Goal: Task Accomplishment & Management: Manage account settings

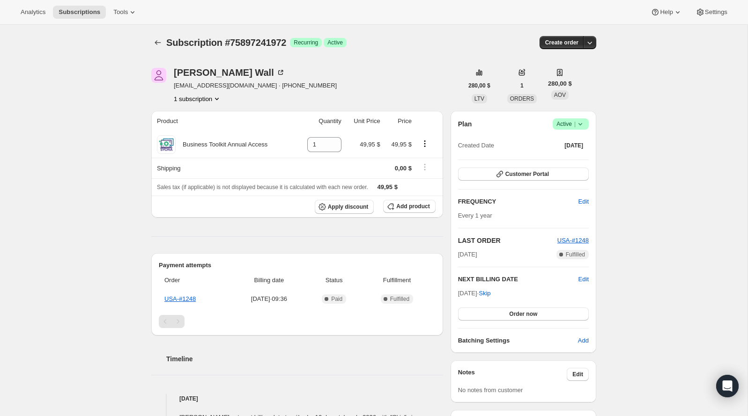
click at [580, 121] on icon at bounding box center [580, 123] width 9 height 9
click at [569, 151] on button "Cancel subscription" at bounding box center [567, 158] width 59 height 15
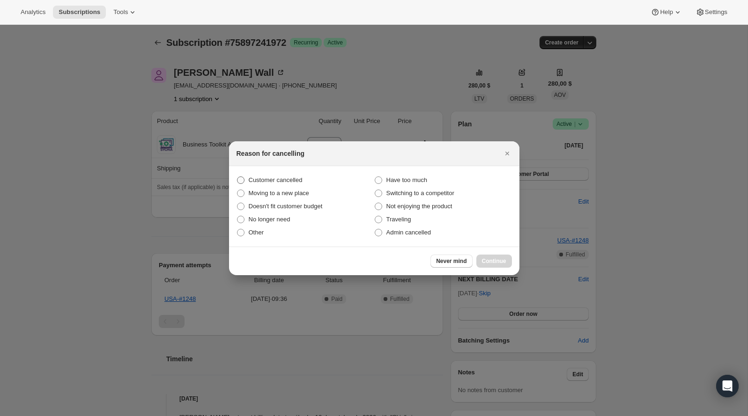
click at [310, 183] on label "Customer cancelled" at bounding box center [306, 180] width 138 height 13
click at [238, 177] on input "Customer cancelled" at bounding box center [237, 177] width 0 height 0
radio input "true"
click at [495, 251] on div "Never mind Continue" at bounding box center [374, 261] width 290 height 29
click at [493, 258] on span "Continue" at bounding box center [494, 261] width 24 height 7
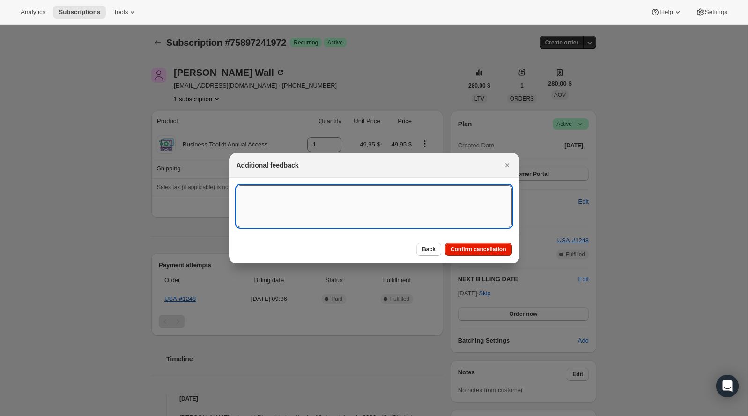
click at [329, 212] on textarea ":rbj:" at bounding box center [374, 207] width 275 height 42
type textarea "Customer brand affiliate has ended"
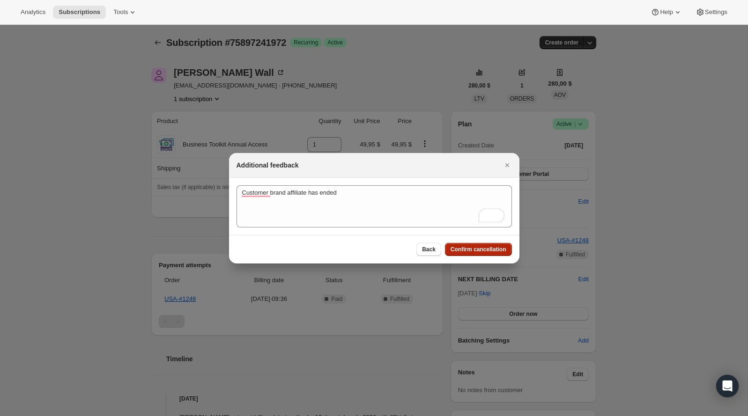
click at [487, 251] on span "Confirm cancellation" at bounding box center [479, 249] width 56 height 7
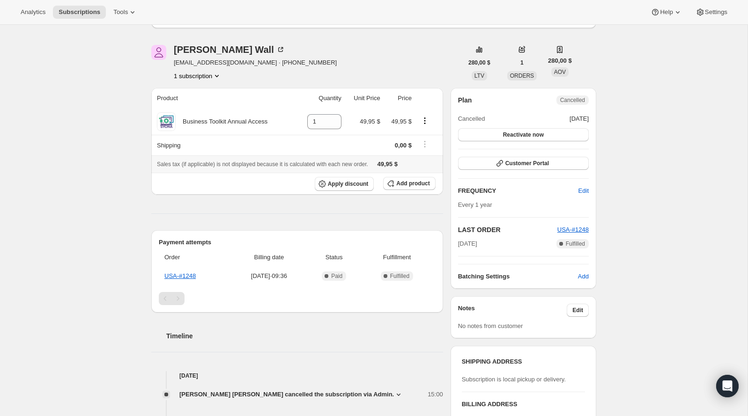
scroll to position [61, 0]
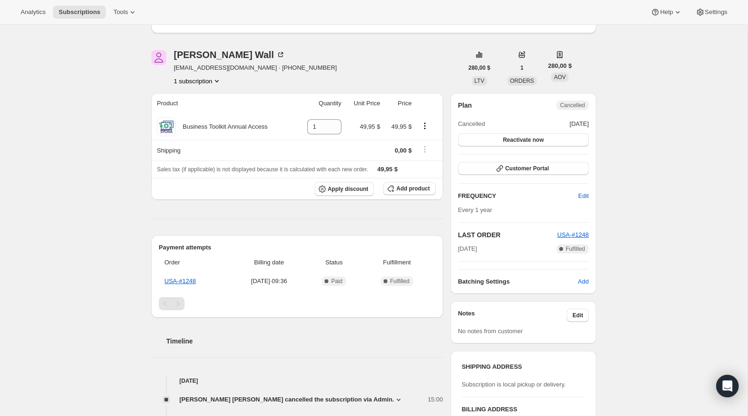
click at [313, 71] on div "[PERSON_NAME] [PERSON_NAME][EMAIL_ADDRESS][DOMAIN_NAME] · [PHONE_NUMBER] 1 subs…" at bounding box center [307, 68] width 312 height 36
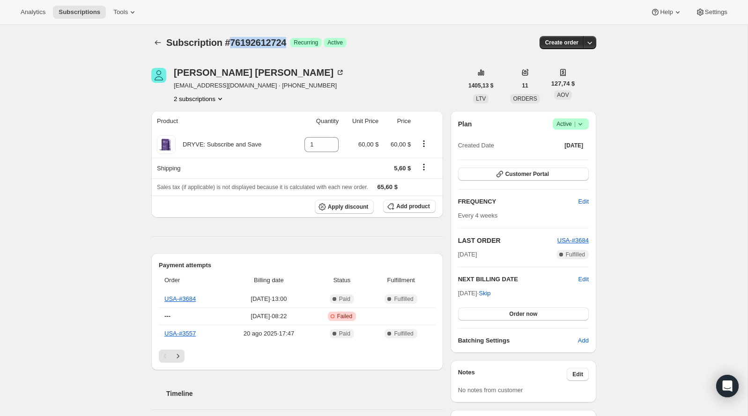
drag, startPoint x: 292, startPoint y: 44, endPoint x: 233, endPoint y: 45, distance: 59.0
click at [233, 45] on span "Subscription #76192612724" at bounding box center [226, 42] width 120 height 10
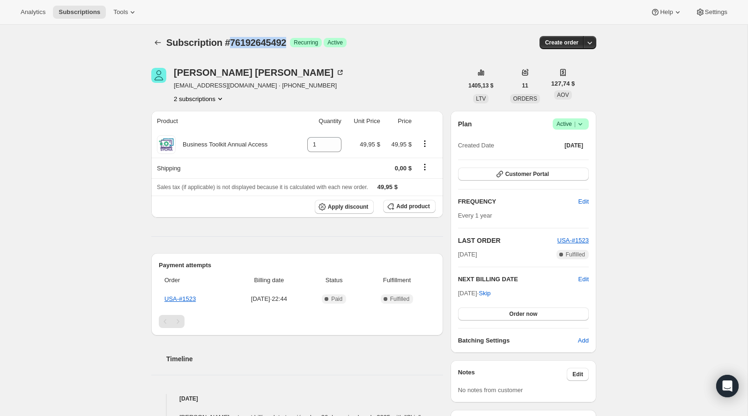
drag, startPoint x: 297, startPoint y: 42, endPoint x: 233, endPoint y: 43, distance: 64.2
click at [233, 43] on div "Subscription #76192645492 Logrado Recurring Logrado Active" at bounding box center [301, 42] width 271 height 13
copy span "76192645492"
click at [238, 72] on div "Michael Folda" at bounding box center [259, 72] width 171 height 9
click at [214, 102] on button "2 subscriptions" at bounding box center [199, 98] width 51 height 9
